Goal: Navigation & Orientation: Find specific page/section

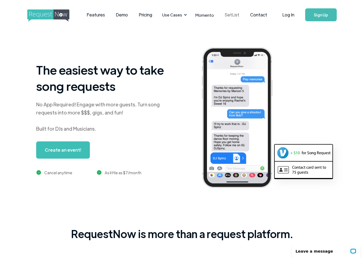
click at [228, 12] on link "SetList" at bounding box center [231, 14] width 25 height 17
